Goal: Task Accomplishment & Management: Manage account settings

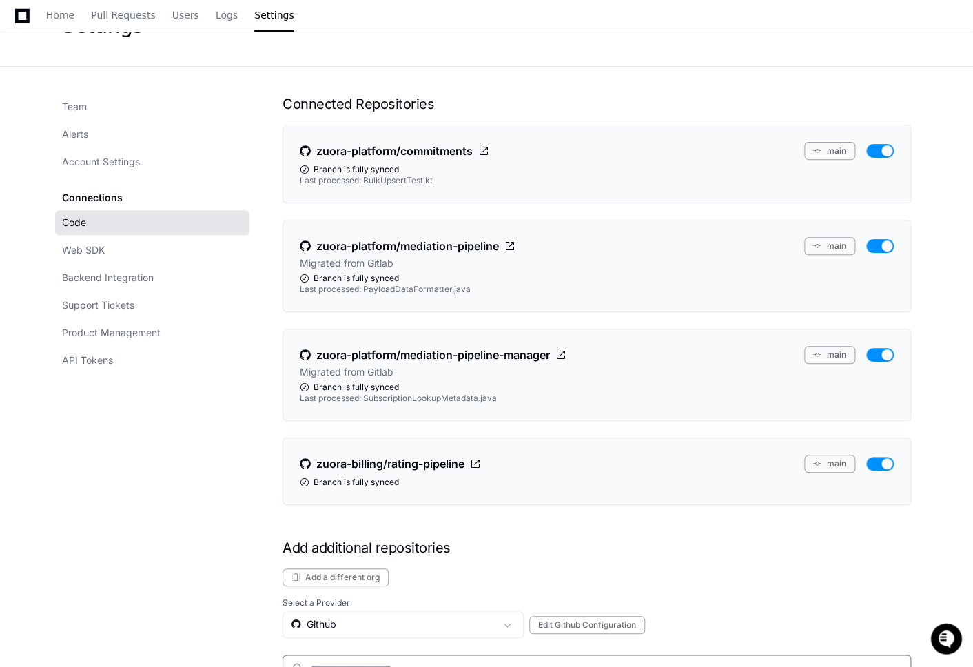
scroll to position [116, 0]
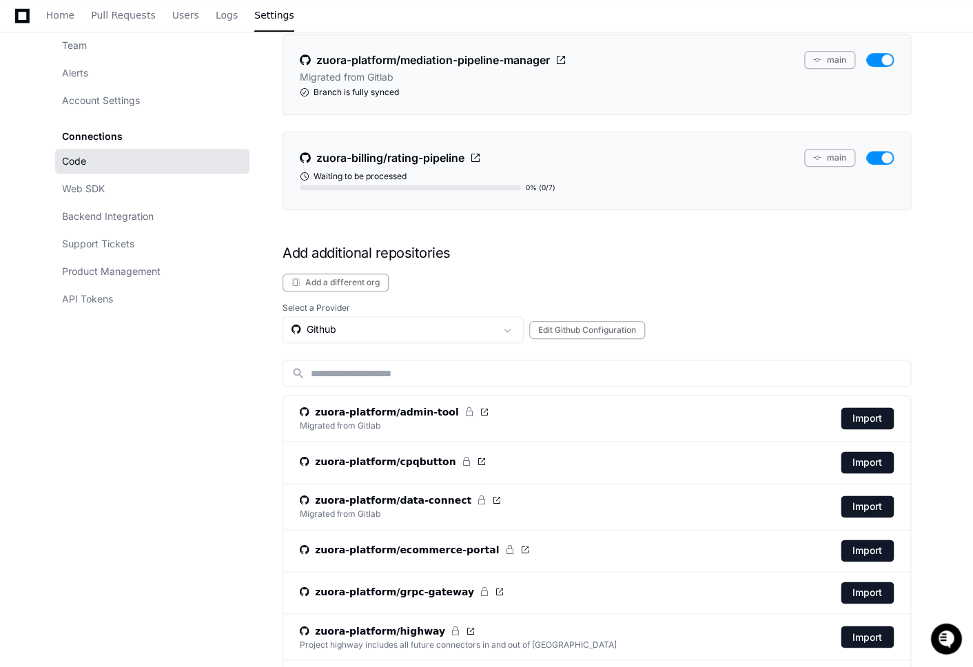
scroll to position [358, 0]
click at [874, 413] on button "Import" at bounding box center [867, 417] width 53 height 22
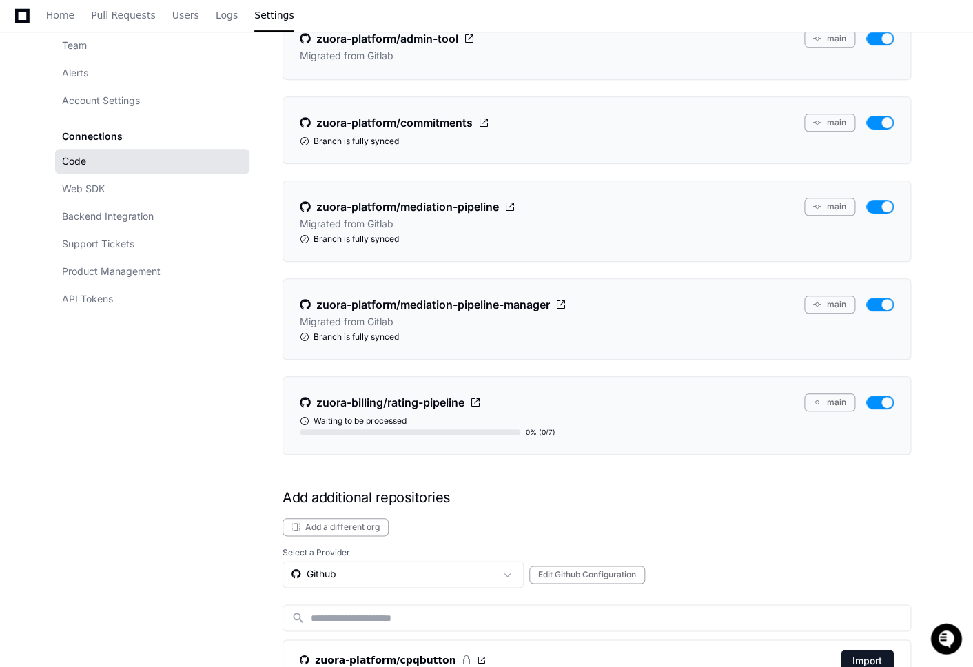
scroll to position [216, 0]
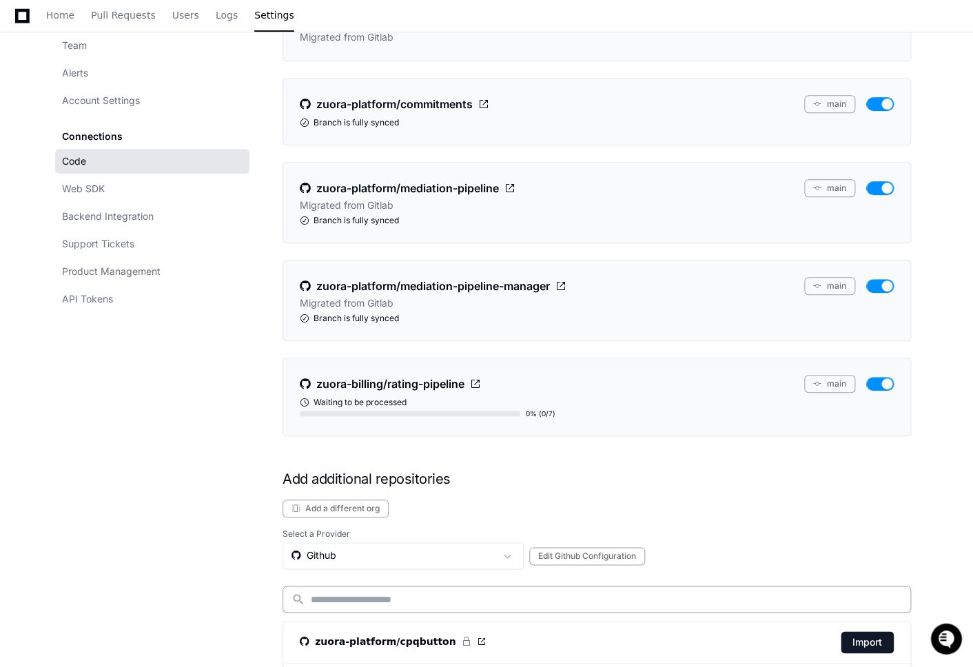
click at [466, 599] on input at bounding box center [606, 600] width 591 height 14
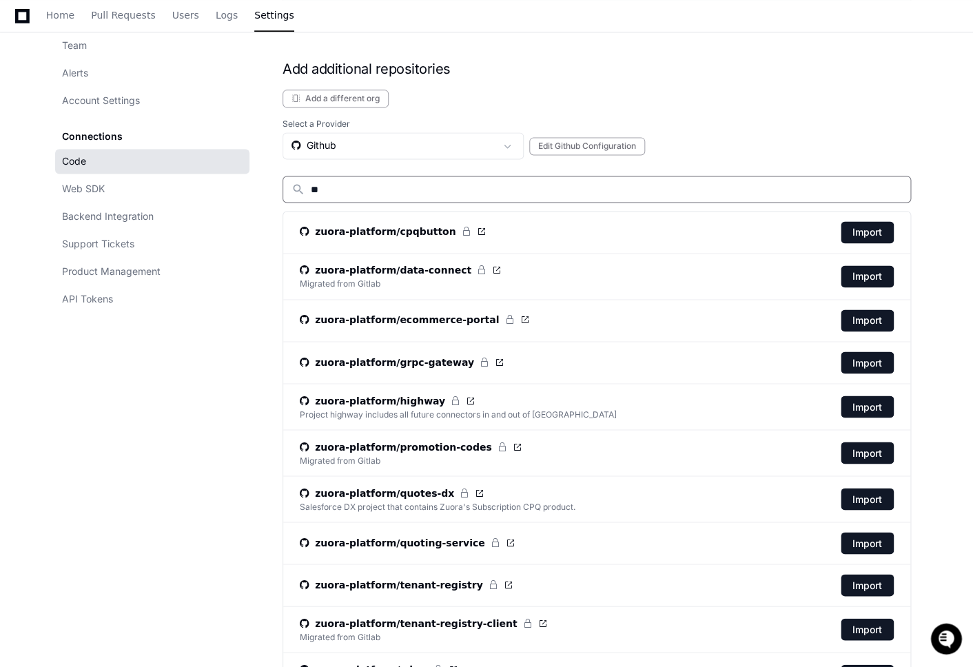
scroll to position [279, 0]
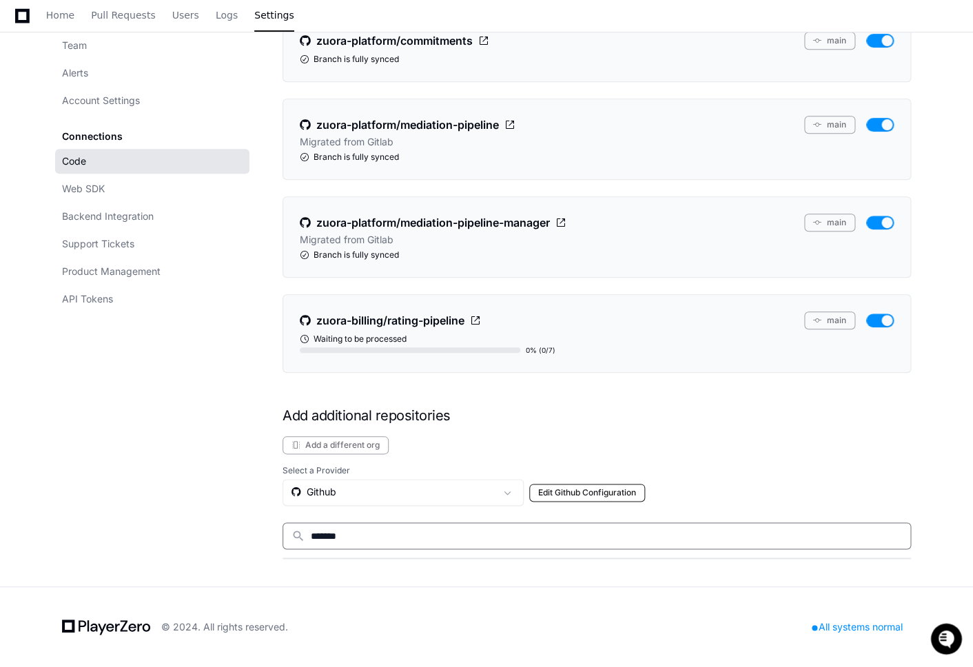
type input "*******"
click at [591, 491] on button "Edit Github Configuration" at bounding box center [587, 493] width 116 height 18
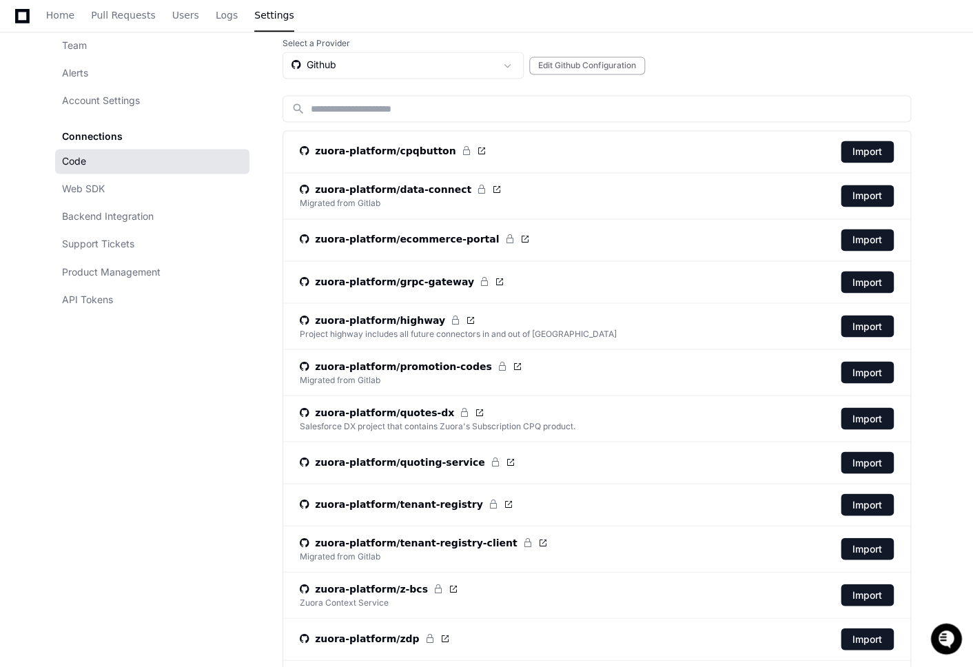
scroll to position [689, 0]
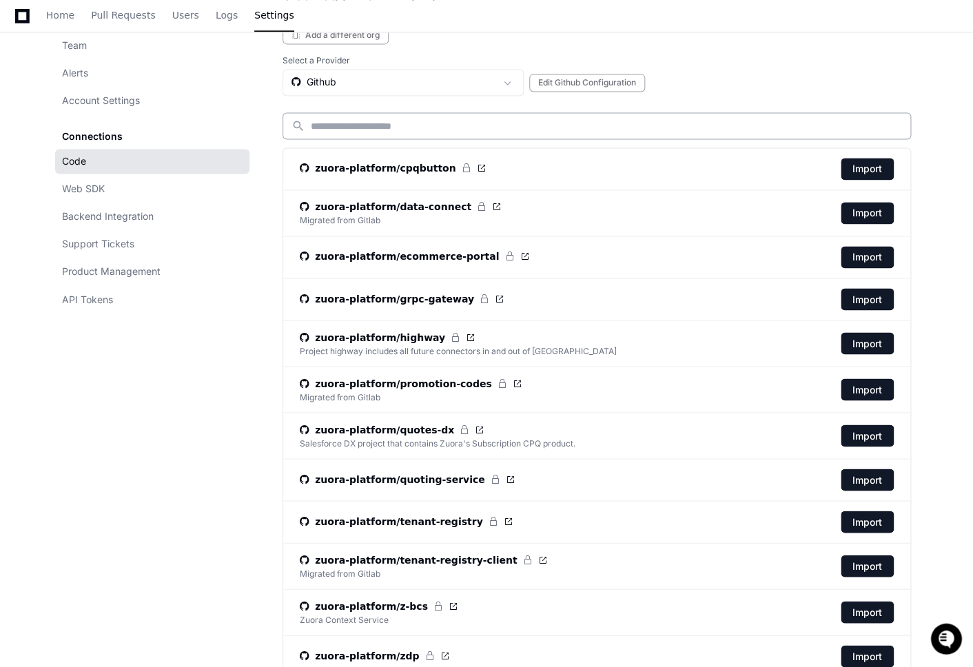
click at [380, 123] on input at bounding box center [606, 126] width 591 height 14
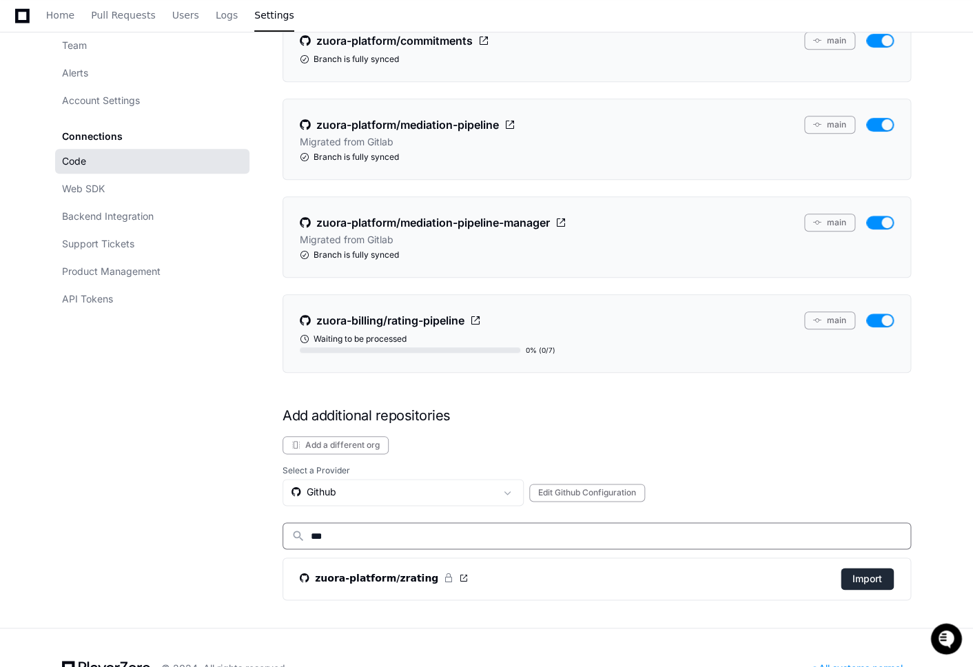
type input "***"
click at [874, 581] on button "Import" at bounding box center [867, 579] width 53 height 22
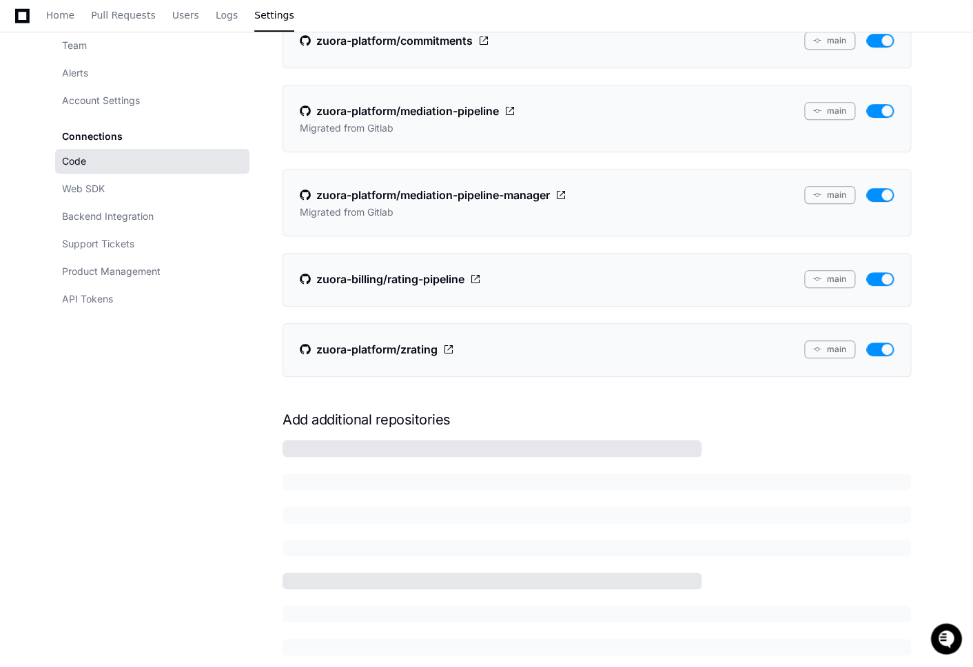
scroll to position [345, 0]
